Goal: Task Accomplishment & Management: Manage account settings

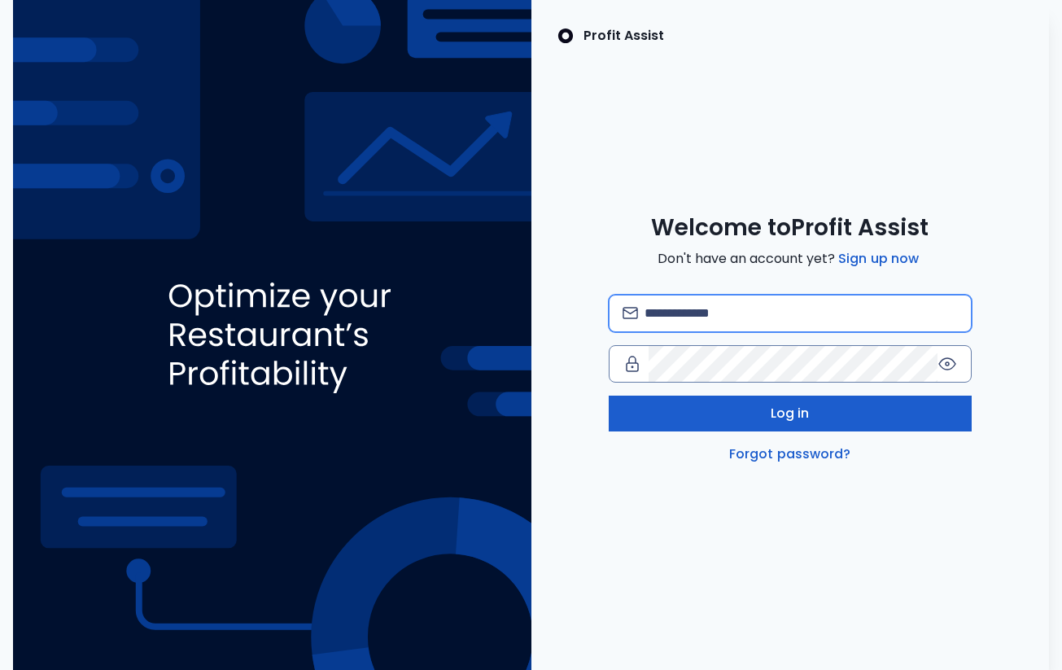
type input "**********"
click at [751, 418] on button "Log in" at bounding box center [790, 413] width 363 height 36
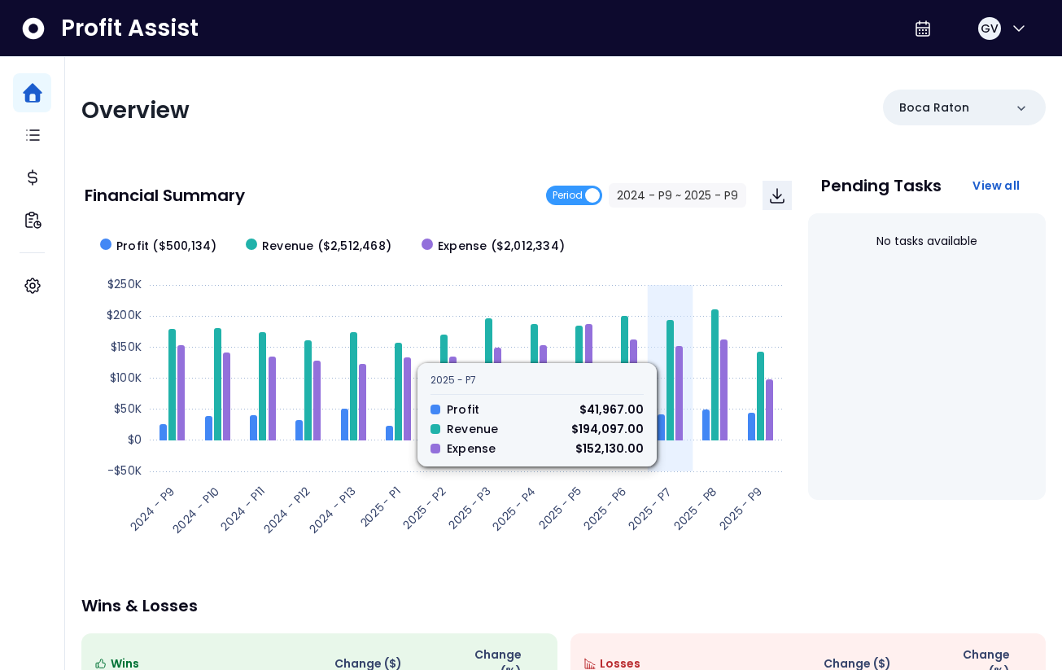
scroll to position [351, 0]
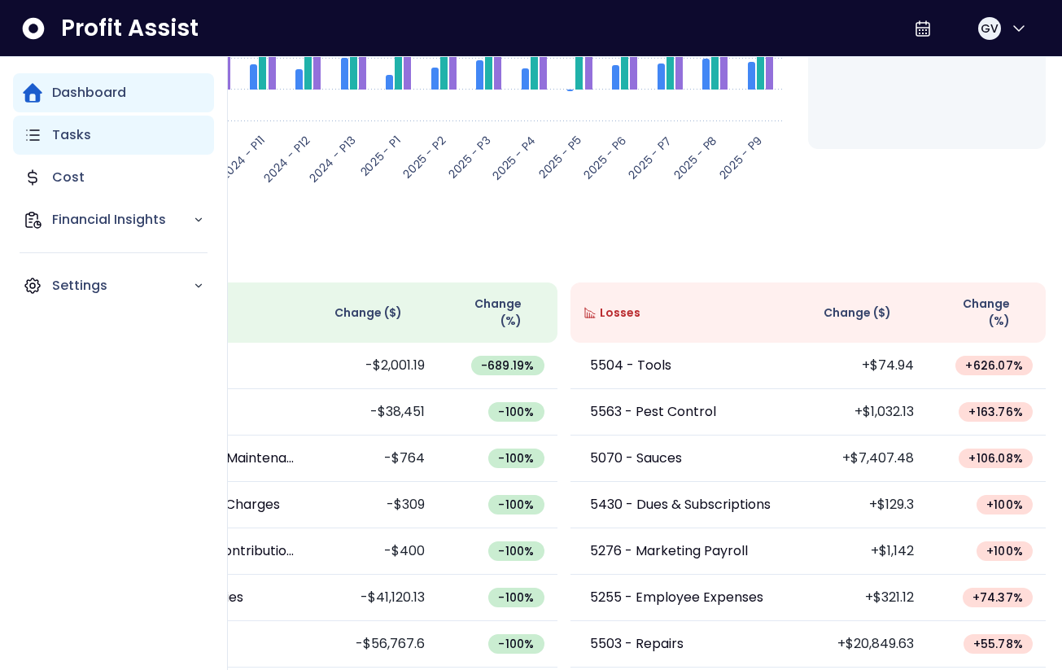
click at [61, 140] on p "Tasks" at bounding box center [71, 135] width 39 height 20
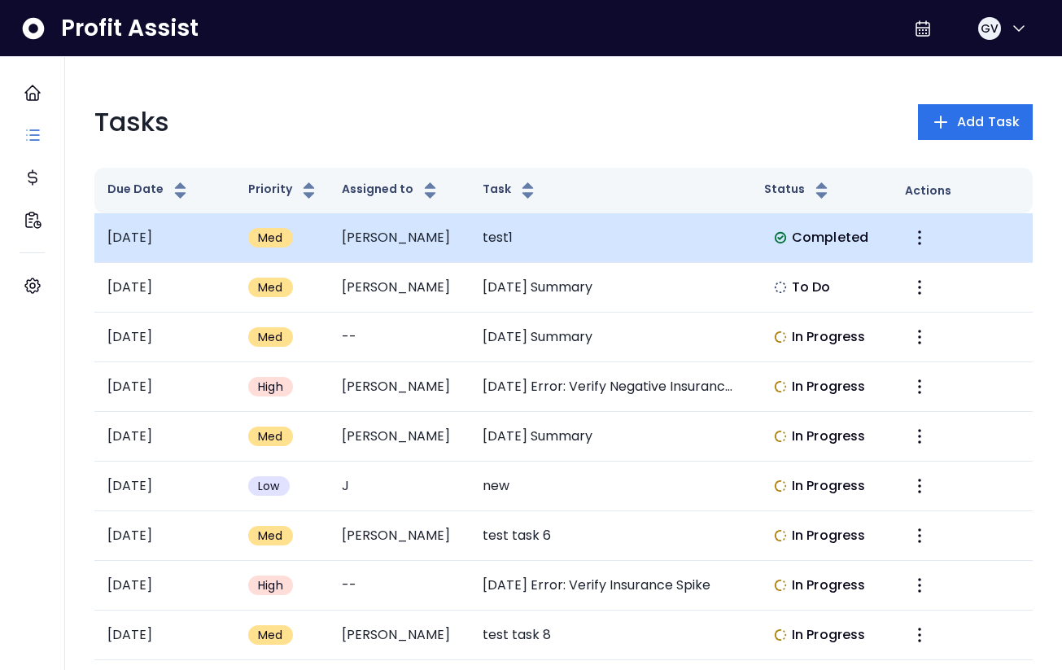
click at [193, 238] on td "[DATE]" at bounding box center [164, 238] width 141 height 50
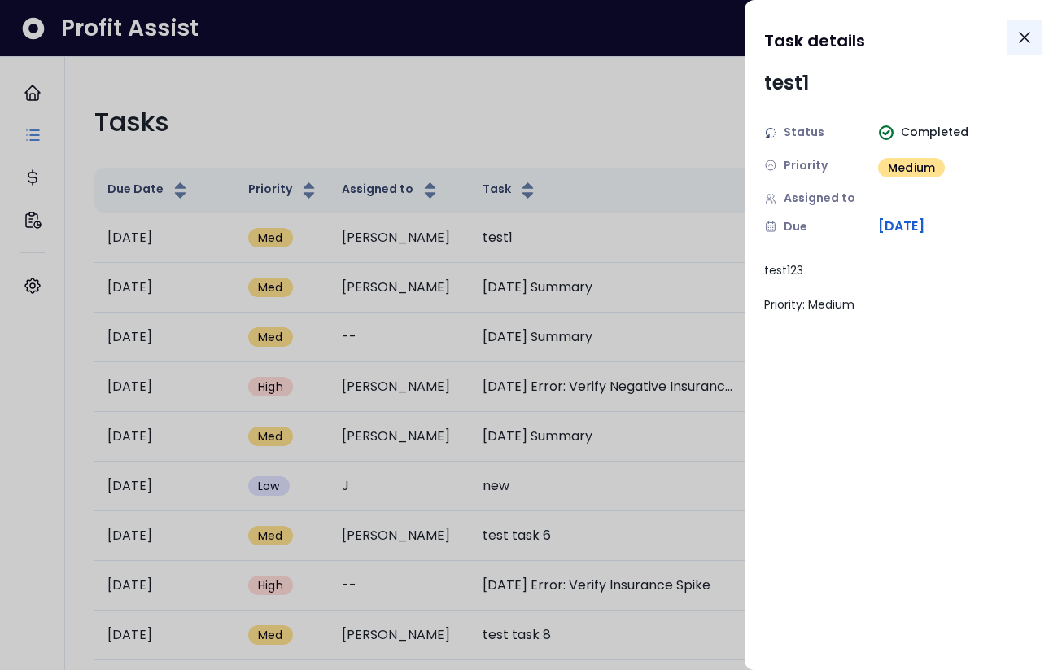
click at [1028, 41] on icon "Close" at bounding box center [1025, 38] width 10 height 10
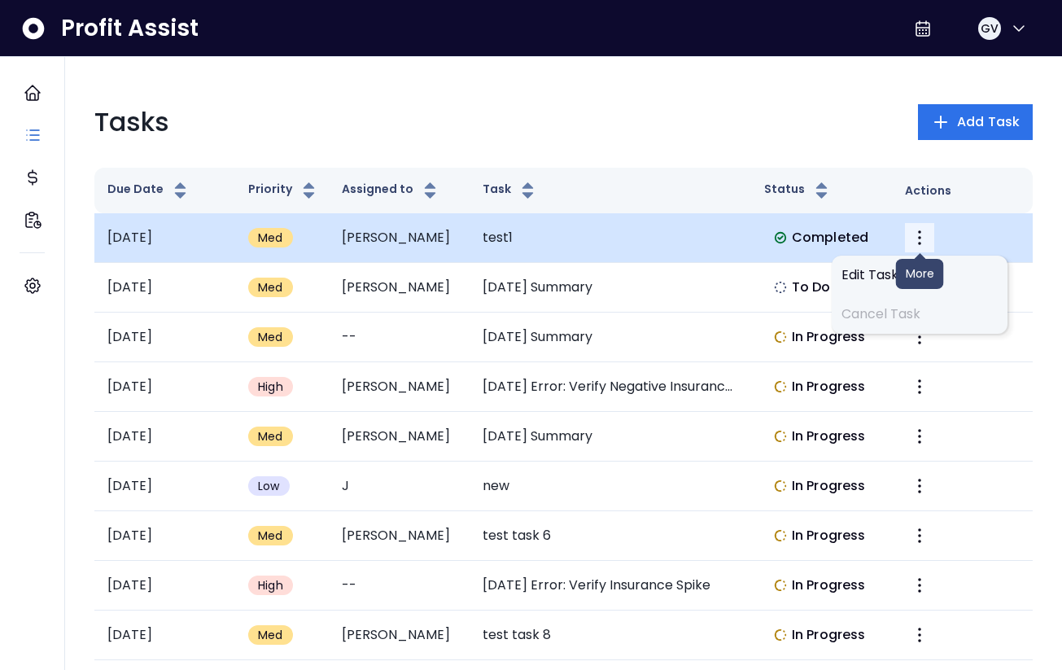
click at [914, 240] on icon "More" at bounding box center [920, 238] width 20 height 20
click at [747, 235] on td "test1" at bounding box center [611, 238] width 282 height 50
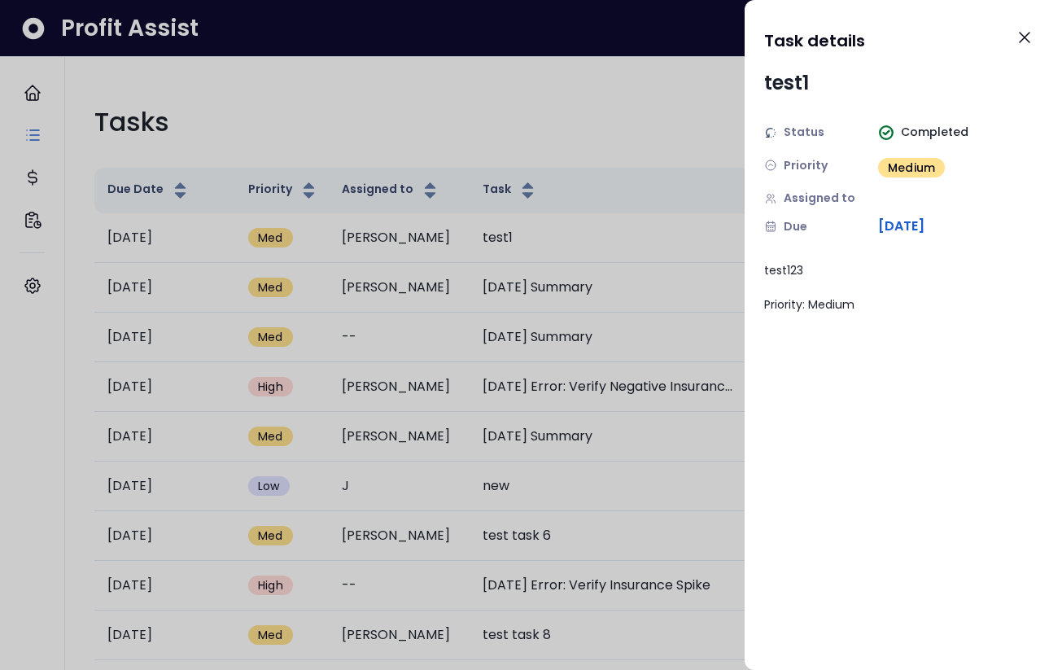
click at [913, 133] on span "Completed" at bounding box center [935, 132] width 68 height 17
click at [812, 141] on div "Status Completed Priority Medium Assigned to Due [DATE]" at bounding box center [903, 180] width 278 height 112
click at [884, 220] on span "[DATE]" at bounding box center [901, 226] width 46 height 20
click at [904, 237] on div "test1 Status Completed Priority Medium Assigned to Due [DATE] test123 Priority:…" at bounding box center [903, 190] width 278 height 245
click at [806, 201] on span "Assigned to" at bounding box center [820, 198] width 72 height 17
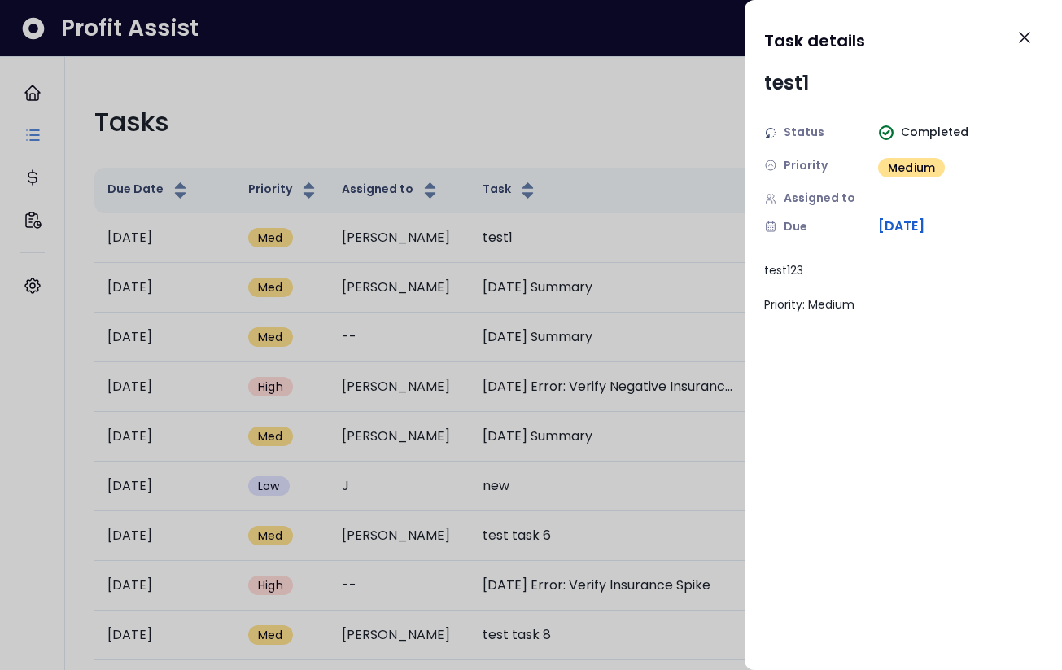
click at [801, 293] on div "test123 Priority: Medium" at bounding box center [903, 287] width 278 height 51
click at [1015, 35] on icon "Close" at bounding box center [1025, 38] width 20 height 20
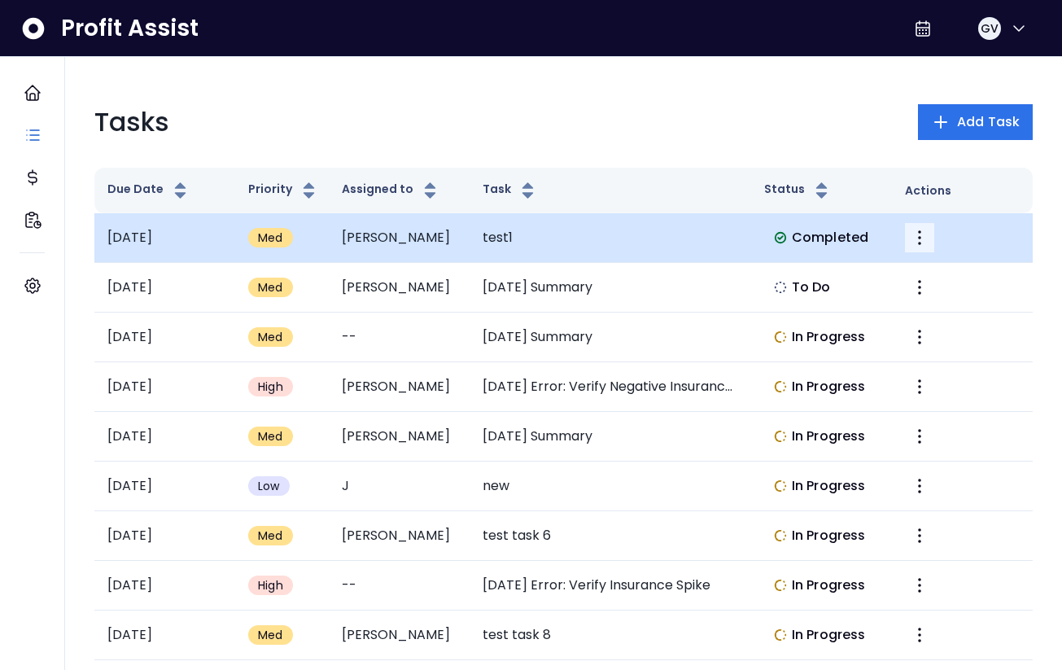
click at [920, 234] on icon "More" at bounding box center [920, 238] width 20 height 20
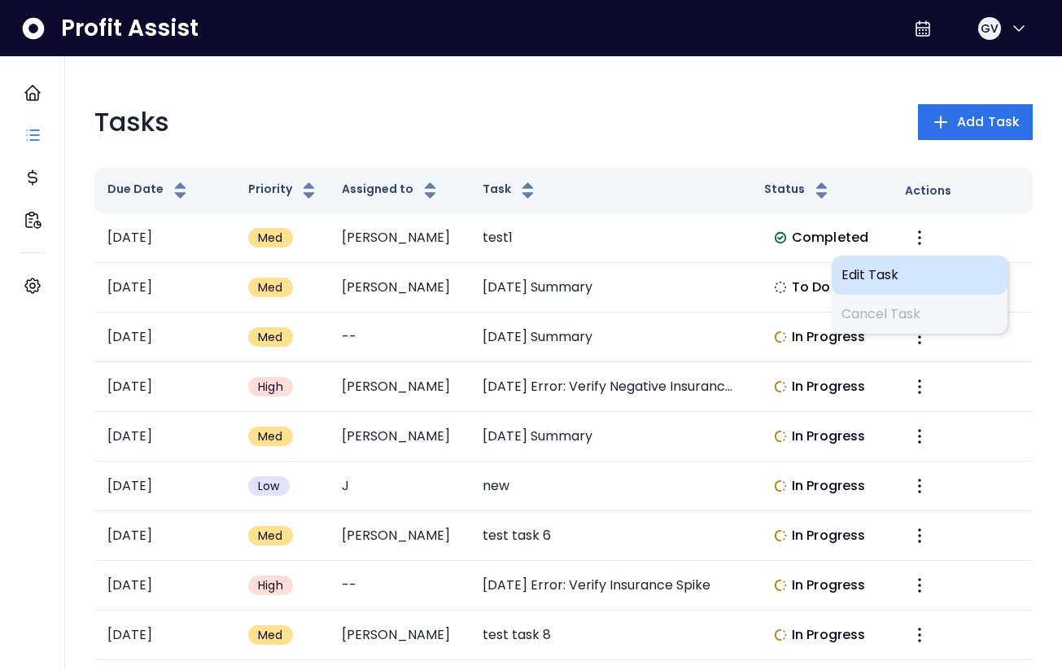
click at [890, 276] on span "Edit Task" at bounding box center [919, 275] width 156 height 20
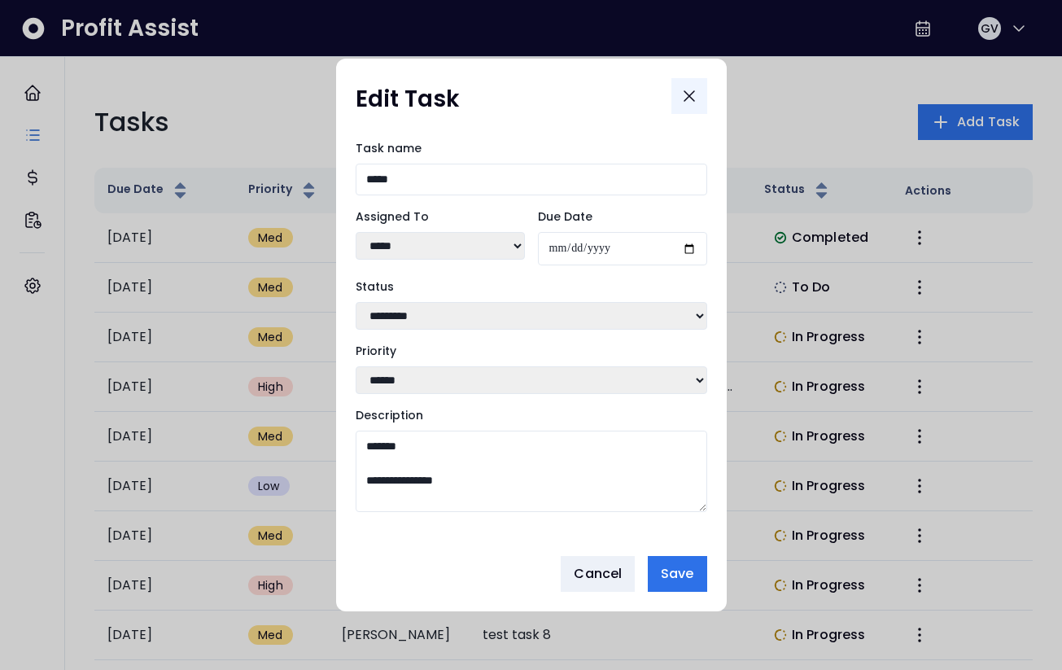
click at [687, 91] on icon "Close" at bounding box center [689, 96] width 20 height 20
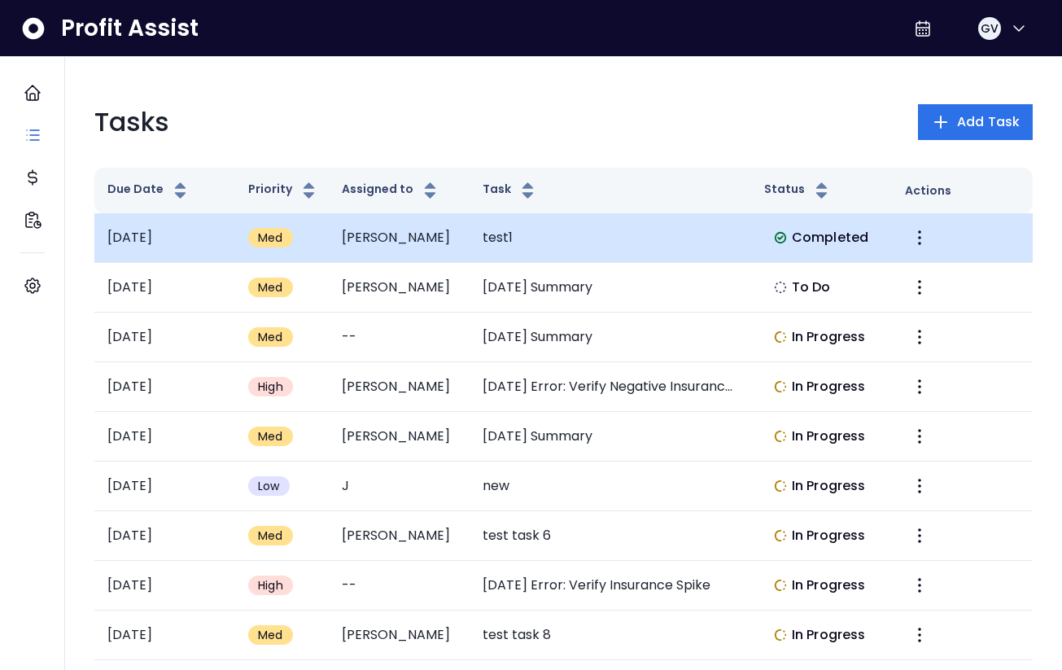
click at [517, 229] on td "test1" at bounding box center [611, 238] width 282 height 50
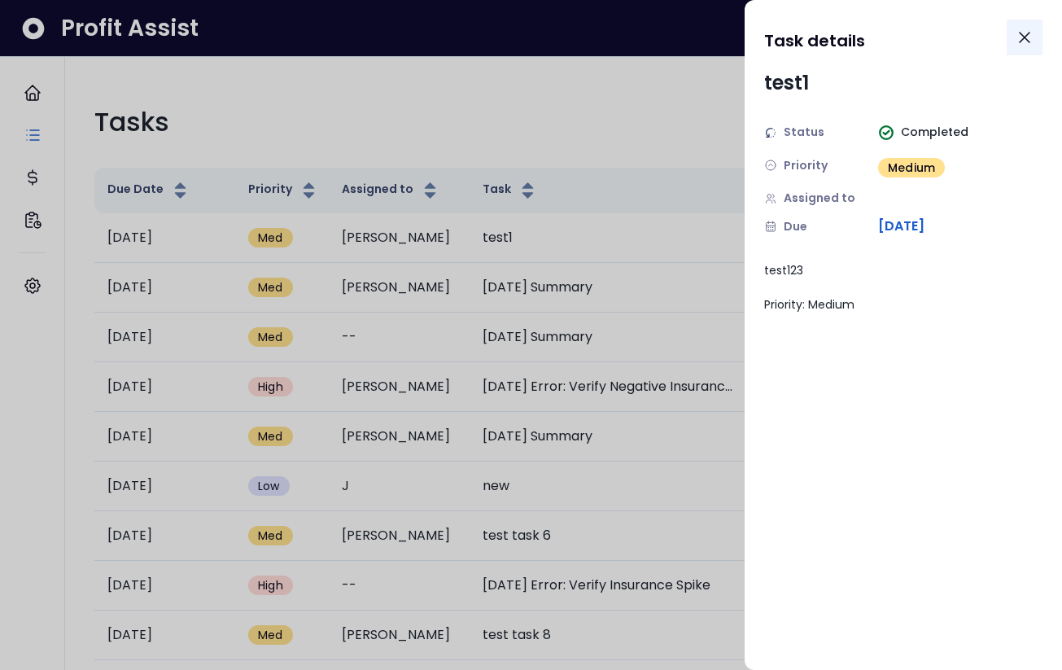
click at [1023, 38] on icon "Close" at bounding box center [1025, 38] width 10 height 10
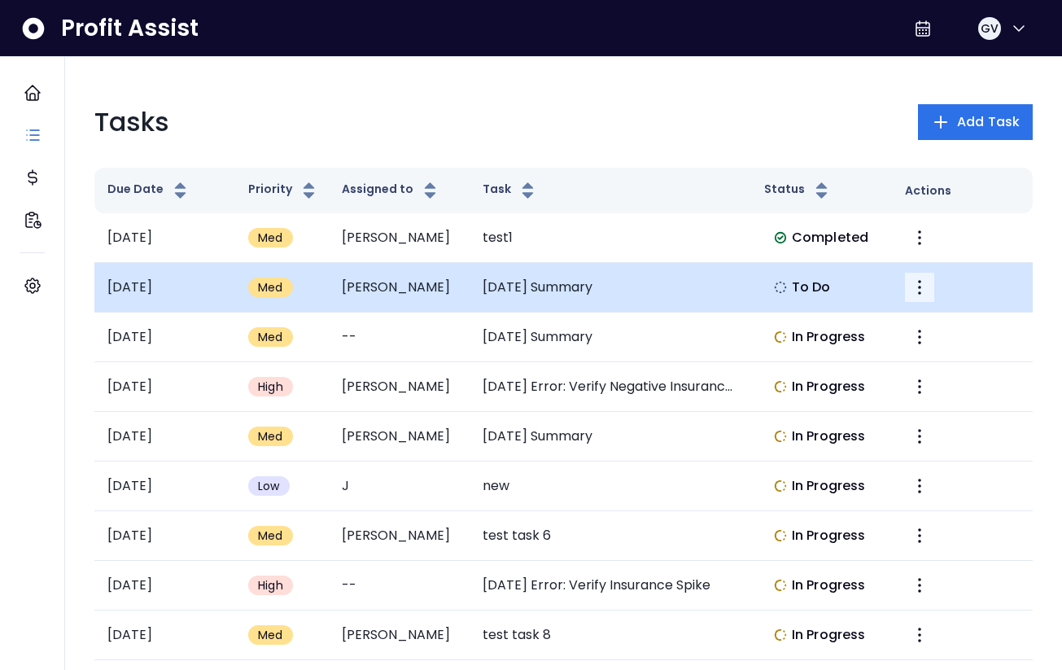
click at [931, 282] on button "More" at bounding box center [919, 287] width 29 height 29
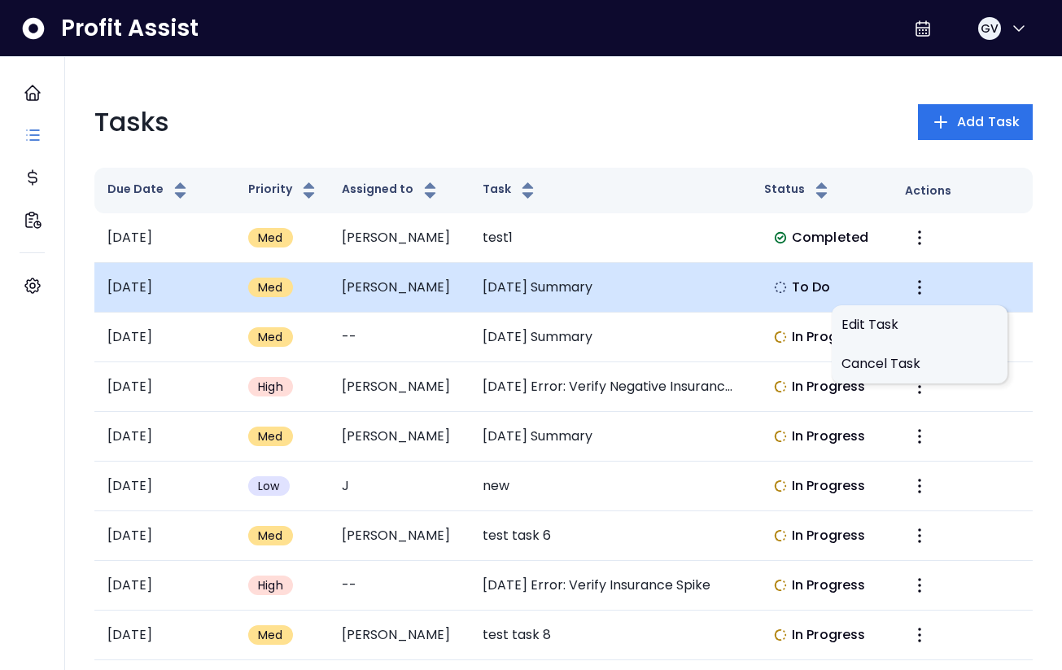
click at [874, 280] on td "To Do" at bounding box center [821, 288] width 141 height 50
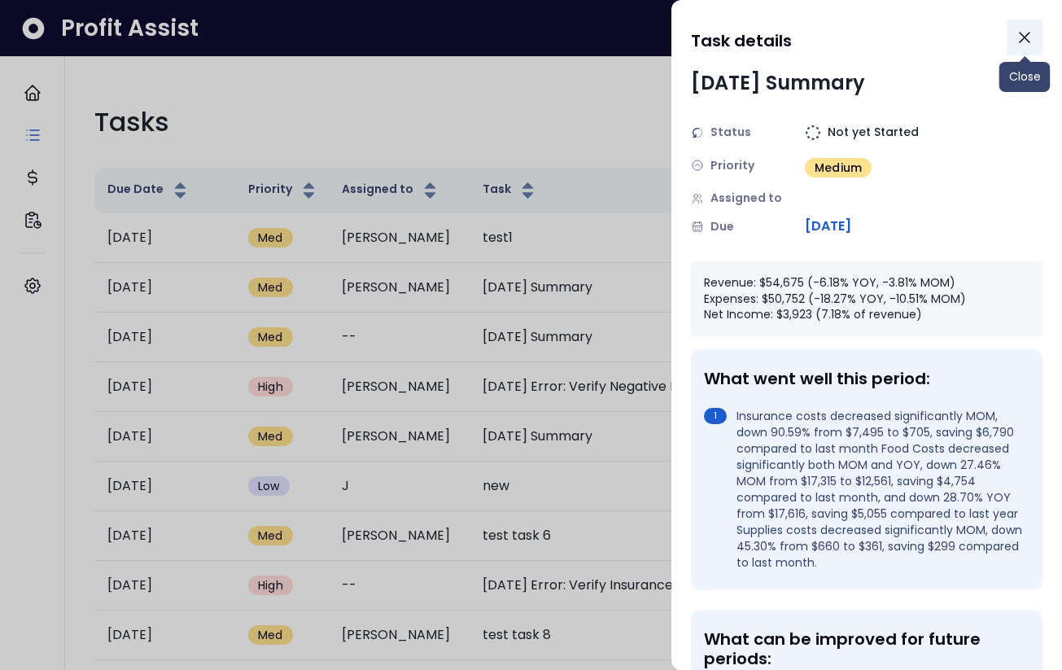
click at [1029, 31] on icon "Close" at bounding box center [1025, 38] width 20 height 20
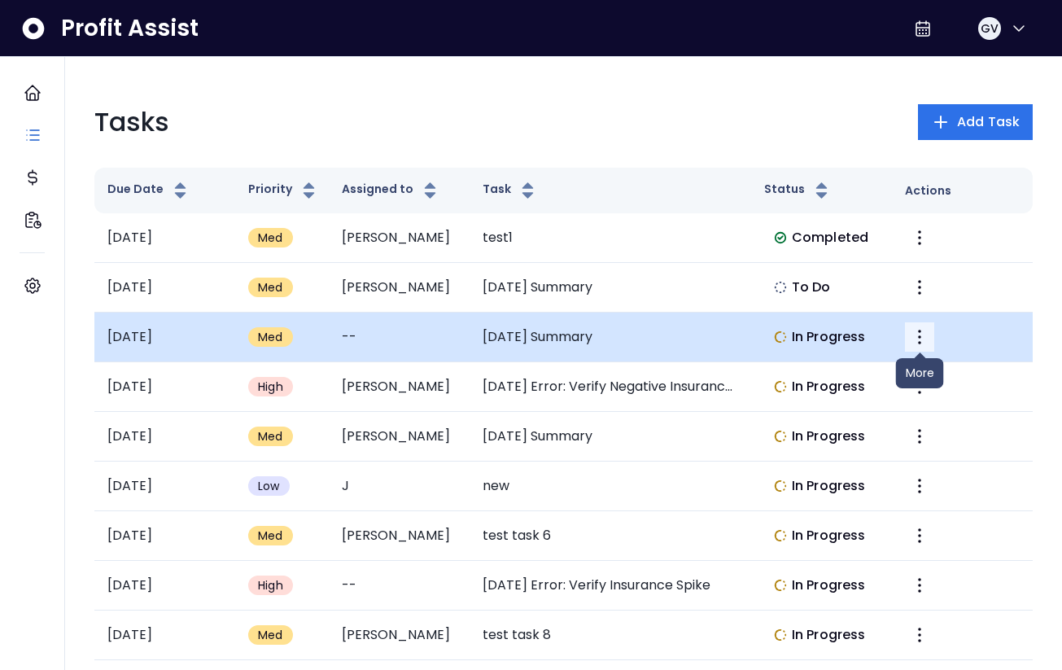
click at [923, 335] on icon "More" at bounding box center [920, 337] width 20 height 20
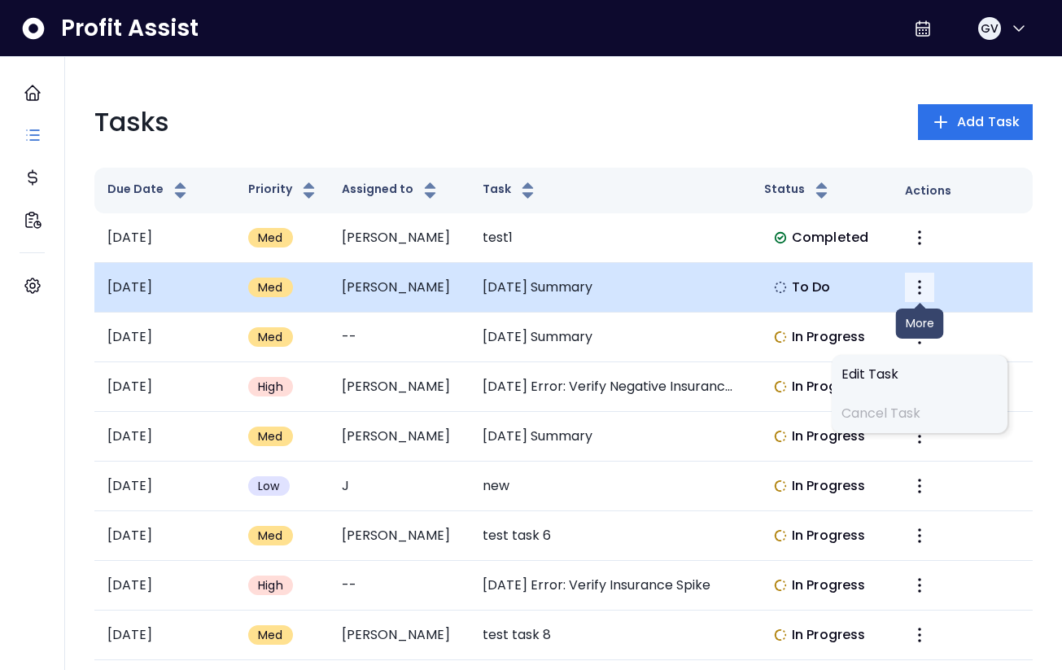
click at [918, 292] on icon "More" at bounding box center [920, 287] width 20 height 20
